Goal: Information Seeking & Learning: Learn about a topic

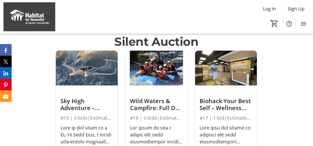
scroll to position [378, 0]
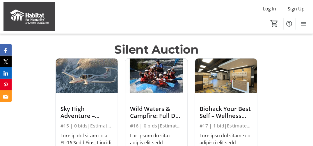
click at [159, 58] on p "Silent Auction" at bounding box center [156, 49] width 84 height 17
click at [193, 58] on p "Silent Auction" at bounding box center [156, 49] width 84 height 17
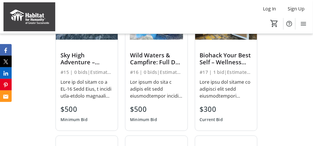
scroll to position [465, 0]
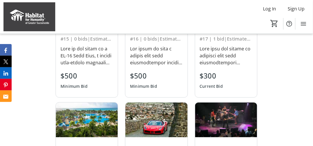
click at [174, 87] on div "$500 Minimum Bid" at bounding box center [156, 81] width 53 height 21
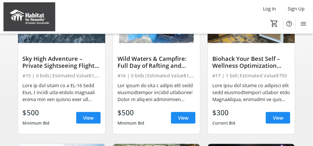
scroll to position [87, 0]
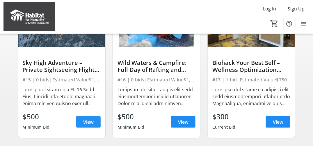
click at [94, 124] on span at bounding box center [88, 122] width 24 height 14
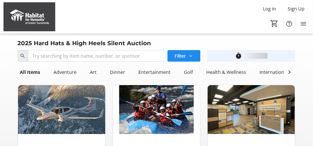
scroll to position [87, 0]
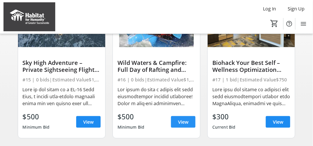
click at [181, 126] on span "View" at bounding box center [183, 122] width 10 height 7
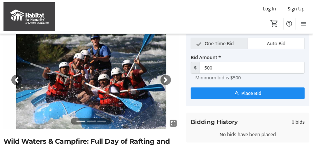
scroll to position [58, 0]
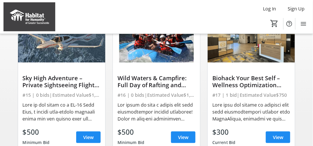
scroll to position [87, 0]
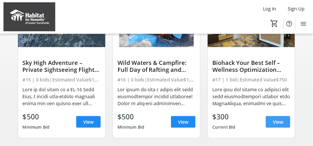
click at [284, 126] on span at bounding box center [278, 122] width 24 height 14
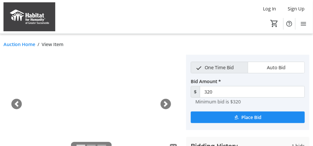
click at [156, 105] on img at bounding box center [90, 104] width 175 height 99
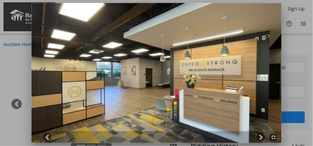
click at [282, 59] on img at bounding box center [156, 73] width 250 height 141
click at [300, 62] on div at bounding box center [156, 73] width 313 height 146
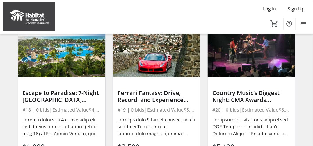
scroll to position [232, 0]
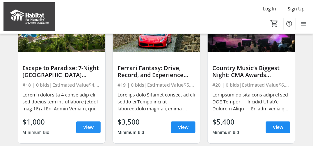
click at [93, 128] on span at bounding box center [88, 128] width 24 height 14
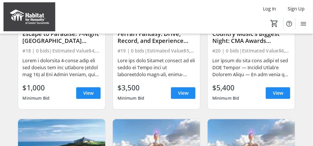
scroll to position [291, 0]
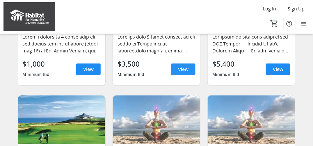
click at [189, 74] on span at bounding box center [183, 69] width 24 height 14
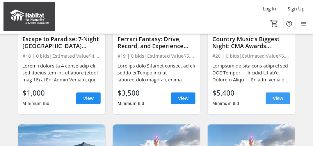
click at [281, 102] on span "View" at bounding box center [277, 98] width 10 height 7
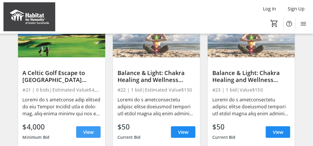
click at [92, 130] on span at bounding box center [88, 133] width 24 height 14
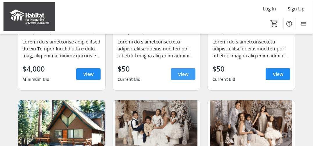
click at [180, 78] on span "View" at bounding box center [183, 74] width 10 height 7
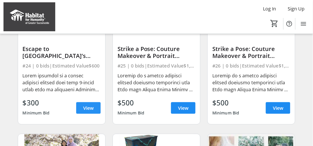
click at [89, 110] on span "View" at bounding box center [88, 108] width 10 height 7
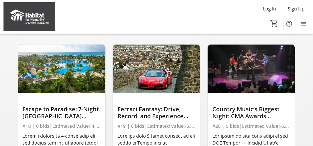
scroll to position [203, 0]
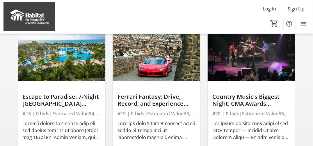
click at [266, 105] on div "Country Music’s Biggest Night: CMA Awards Experience in [GEOGRAPHIC_DATA] for T…" at bounding box center [251, 101] width 78 height 14
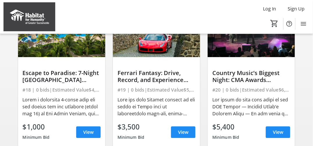
scroll to position [261, 0]
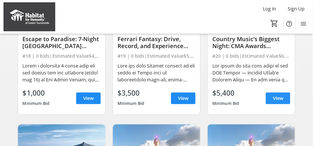
click at [273, 101] on span "View" at bounding box center [277, 98] width 10 height 7
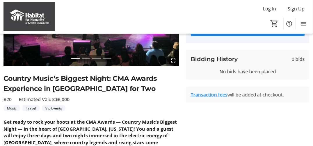
scroll to position [116, 0]
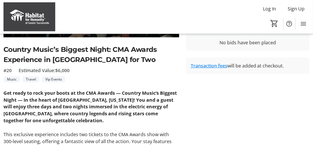
click at [164, 107] on strong "Get ready to rock your boots at the CMA Awards — Country Music’s Biggest Night …" at bounding box center [89, 107] width 173 height 34
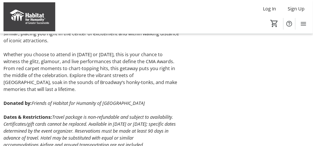
scroll to position [263, 0]
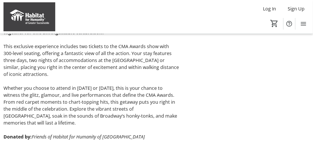
drag, startPoint x: 157, startPoint y: 123, endPoint x: 75, endPoint y: 97, distance: 86.7
click at [75, 97] on div "Get ready to rock your boots at the CMA Awards — Country Music’s Biggest Night …" at bounding box center [90, 91] width 175 height 181
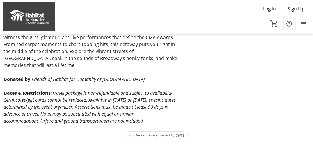
click at [106, 103] on em "Travel package is non-refundable and subject to availability. Certificates/gift…" at bounding box center [89, 107] width 172 height 34
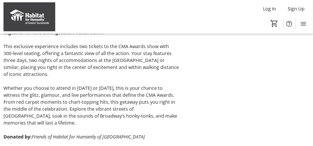
scroll to position [175, 0]
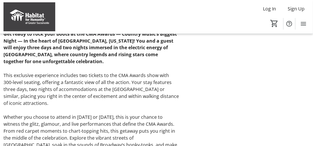
drag, startPoint x: 150, startPoint y: 81, endPoint x: 36, endPoint y: 76, distance: 114.6
click at [36, 76] on div "Get ready to rock your boots at the CMA Awards — Country Music’s Biggest Night …" at bounding box center [90, 121] width 175 height 181
click at [37, 76] on p "This exclusive experience includes two tickets to the CMA Awards show with 300-…" at bounding box center [90, 89] width 175 height 35
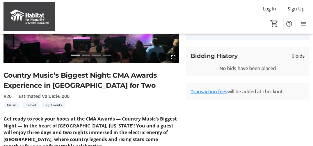
scroll to position [88, 0]
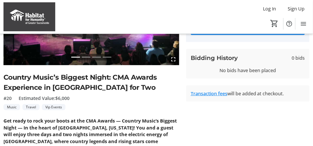
drag, startPoint x: 33, startPoint y: 126, endPoint x: 4, endPoint y: 123, distance: 29.2
copy div "Lor ipsum do sita cons adipi el sed DOE Tempor — Incidid Utlab’e Dolorem Aliqu …"
